Goal: Information Seeking & Learning: Learn about a topic

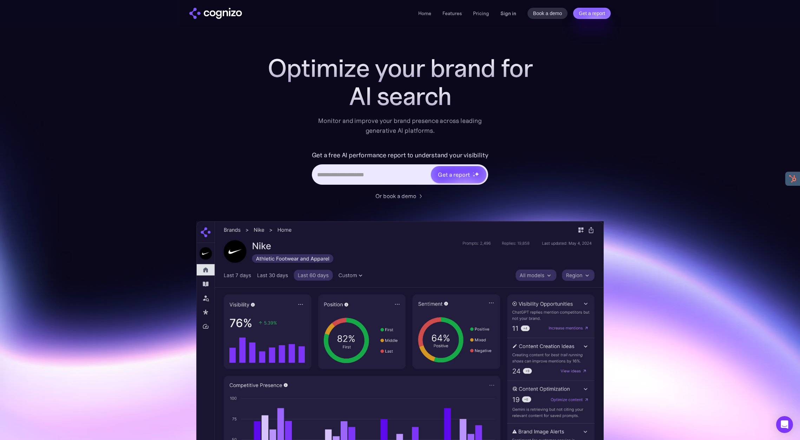
drag, startPoint x: 503, startPoint y: 14, endPoint x: 546, endPoint y: 31, distance: 46.2
click at [503, 14] on link "Sign in" at bounding box center [509, 13] width 16 height 8
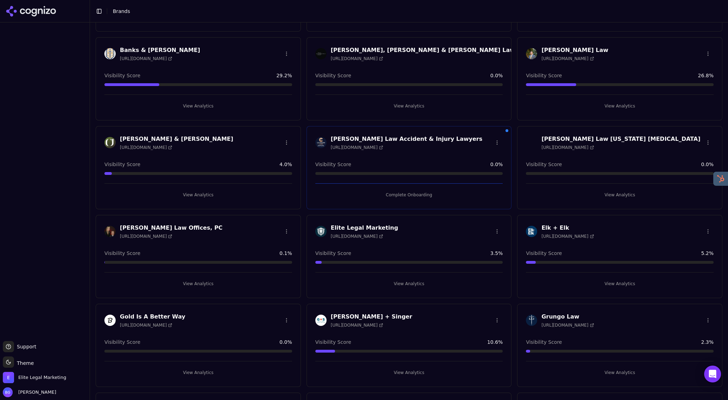
scroll to position [109, 0]
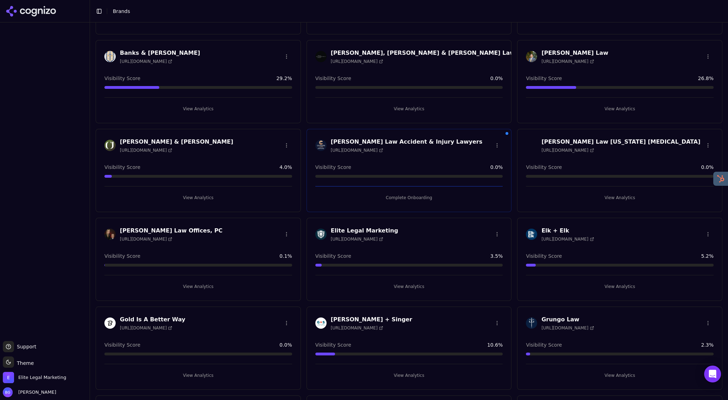
click at [447, 326] on div "[PERSON_NAME] + Singer [URL][DOMAIN_NAME]" at bounding box center [409, 323] width 188 height 15
click at [413, 372] on button "View Analytics" at bounding box center [409, 375] width 188 height 11
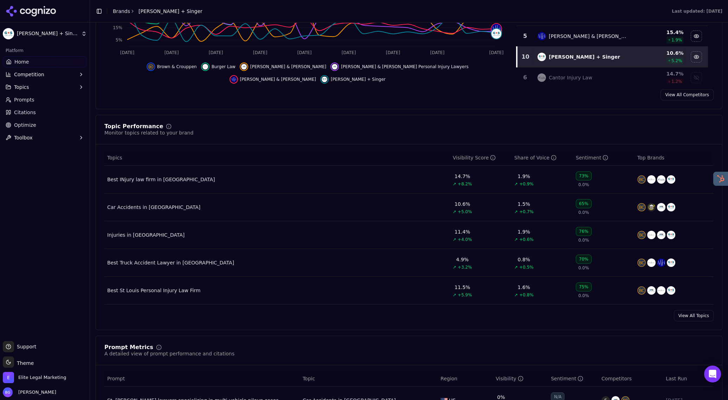
scroll to position [202, 0]
click at [21, 86] on span "Topics" at bounding box center [21, 87] width 15 height 7
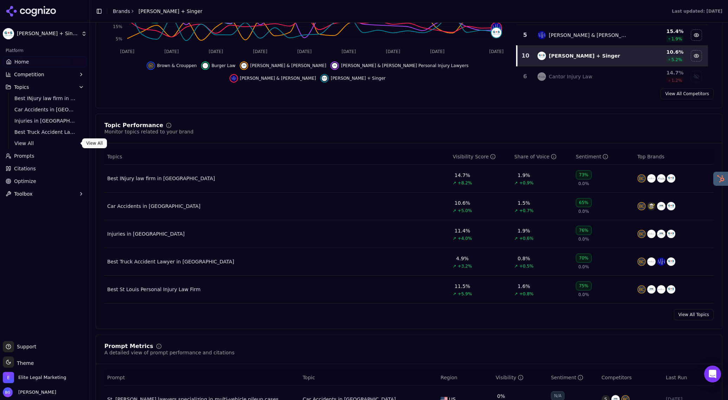
click at [31, 141] on span "View All" at bounding box center [44, 143] width 61 height 7
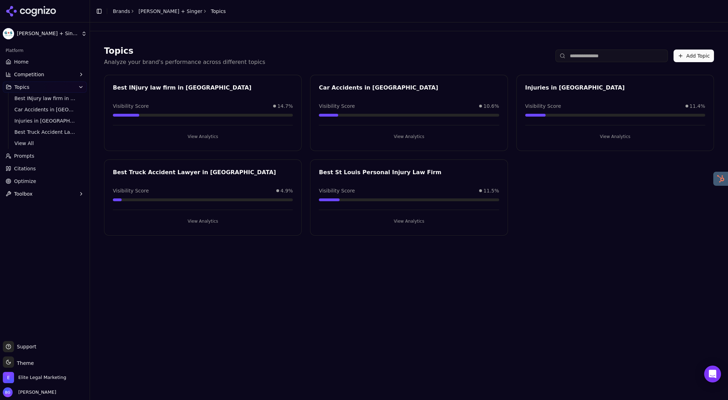
click at [404, 136] on button "View Analytics" at bounding box center [409, 136] width 180 height 11
click at [197, 136] on button "View Analytics" at bounding box center [203, 136] width 180 height 11
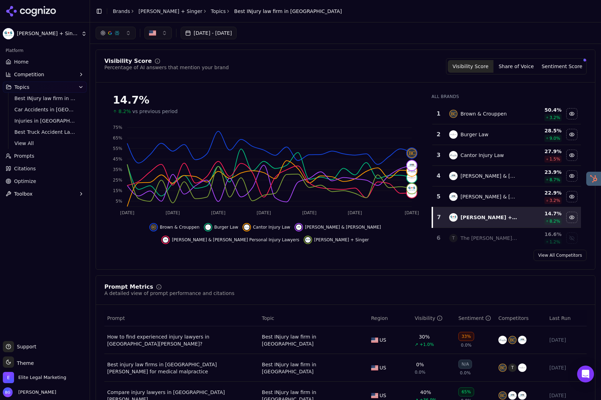
click at [390, 30] on div "[DATE] - [DATE]" at bounding box center [346, 33] width 500 height 13
click at [26, 66] on link "Home" at bounding box center [45, 61] width 84 height 11
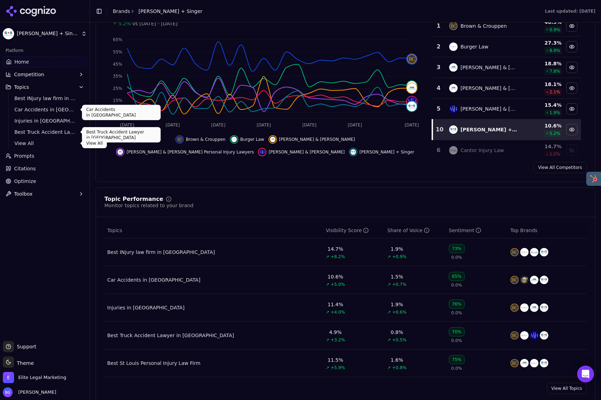
scroll to position [130, 0]
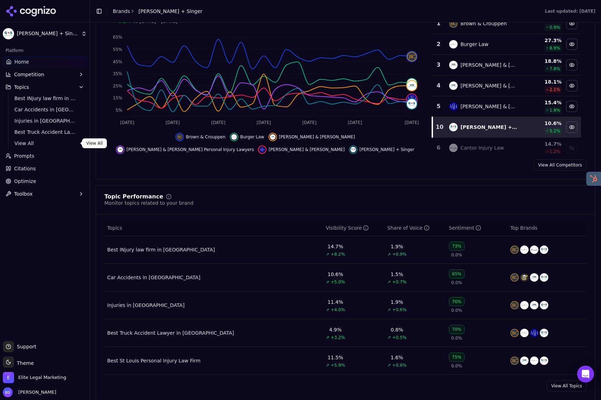
click at [20, 145] on span "View All" at bounding box center [44, 143] width 61 height 7
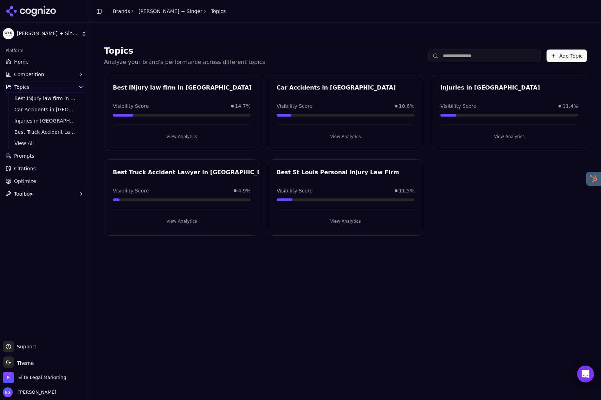
click at [349, 138] on button "View Analytics" at bounding box center [346, 136] width 138 height 11
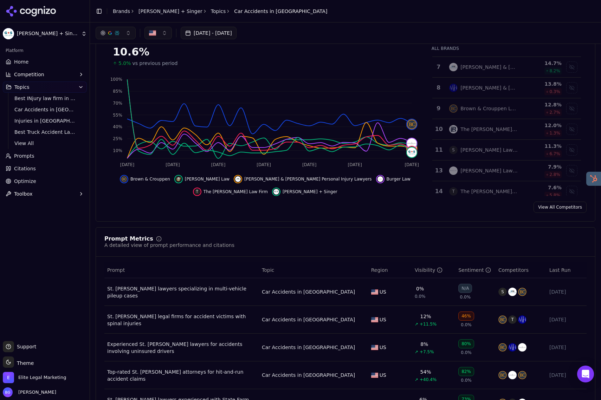
scroll to position [38, 0]
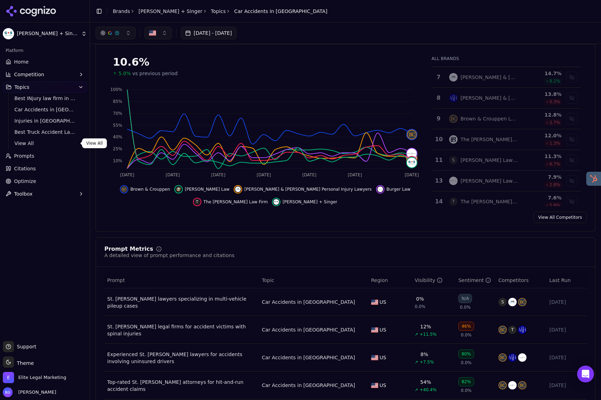
click at [29, 143] on span "View All" at bounding box center [44, 143] width 61 height 7
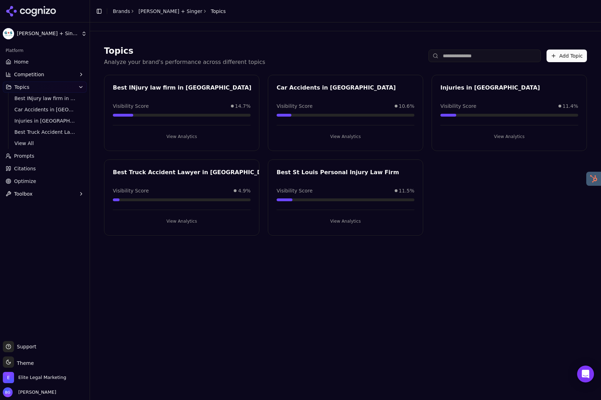
click at [176, 136] on button "View Analytics" at bounding box center [182, 136] width 138 height 11
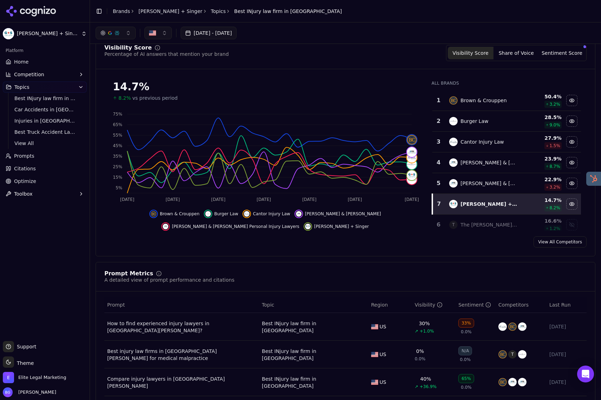
scroll to position [11, 0]
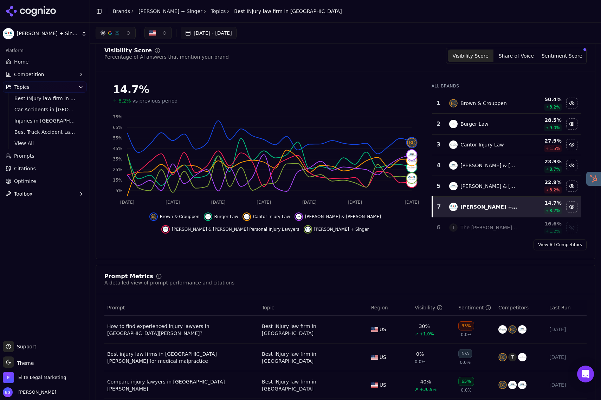
click at [337, 15] on header "Toggle Sidebar Brands [PERSON_NAME] + Singer Topics Best INjury law firm in [GE…" at bounding box center [345, 11] width 511 height 22
click at [316, 57] on div "Visibility Score Percentage of AI answers that mention your brand Visibility Sc…" at bounding box center [345, 56] width 482 height 16
click at [400, 58] on div "Visibility Score Percentage of AI answers that mention your brand Visibility Sc…" at bounding box center [345, 56] width 482 height 16
